Goal: Task Accomplishment & Management: Manage account settings

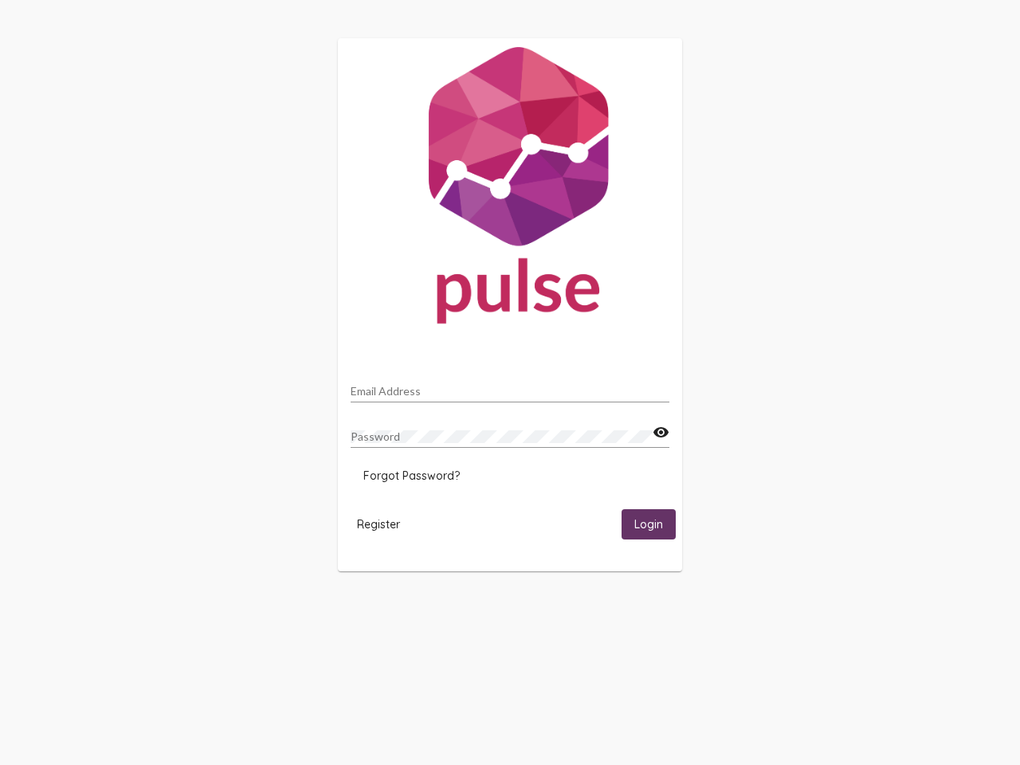
click at [510, 387] on input "Email Address" at bounding box center [510, 391] width 319 height 13
click at [661, 433] on mat-icon "visibility" at bounding box center [661, 432] width 17 height 19
click at [411, 476] on span "Forgot Password?" at bounding box center [411, 476] width 96 height 14
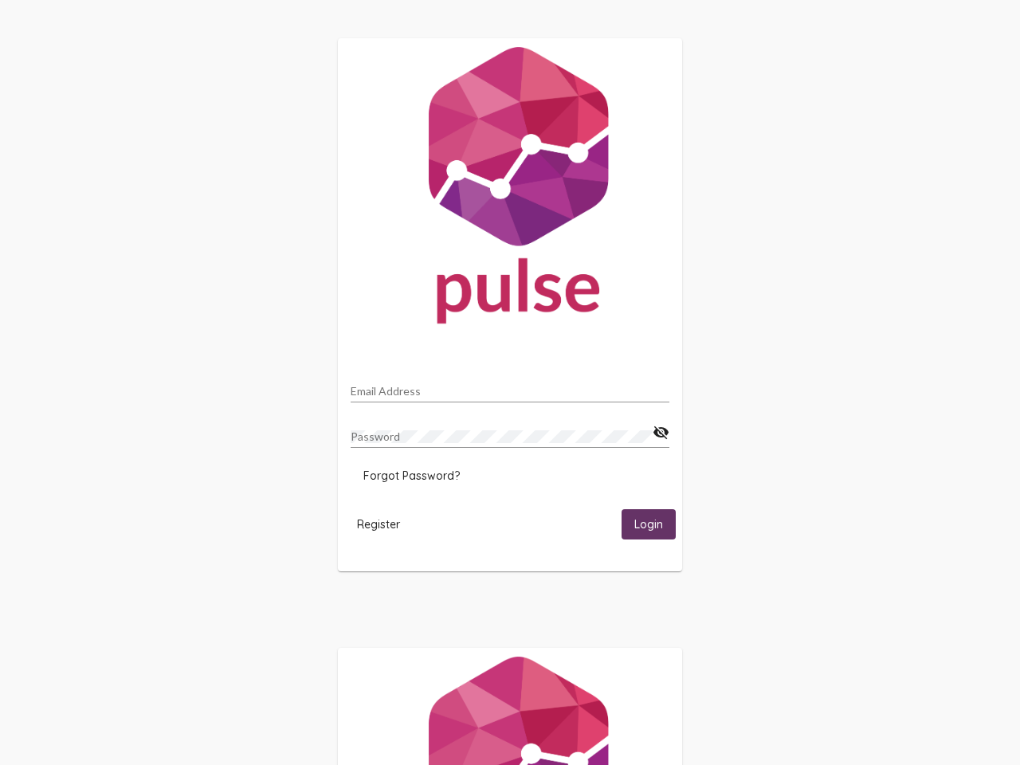
click at [379, 524] on span "Register" at bounding box center [378, 524] width 43 height 14
click at [649, 524] on span "Login" at bounding box center [649, 525] width 29 height 14
